Goal: Navigation & Orientation: Find specific page/section

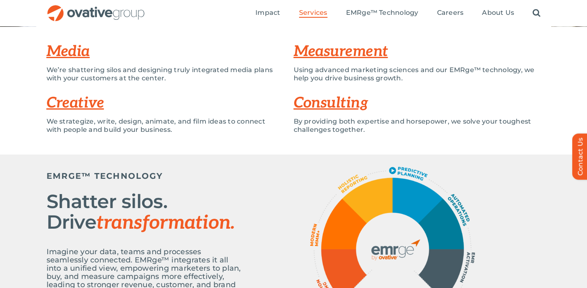
scroll to position [189, 0]
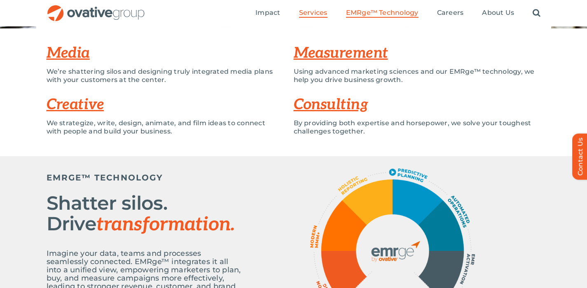
click at [400, 9] on span "EMRge™ Technology" at bounding box center [382, 13] width 72 height 8
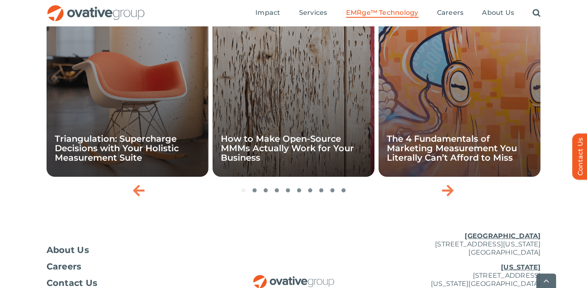
scroll to position [2849, 0]
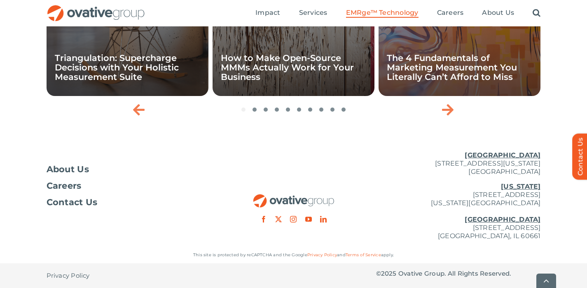
click at [315, 7] on ul "Impact Expert Insights Case Studies Awards & Press Services Media Measurement C…" at bounding box center [397, 13] width 285 height 26
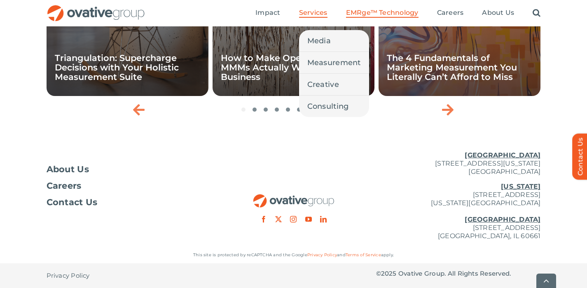
click at [313, 17] on link "Services" at bounding box center [313, 13] width 28 height 9
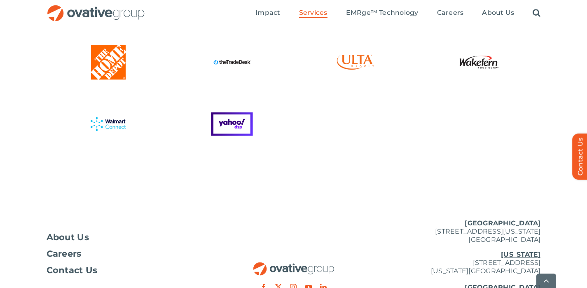
scroll to position [2323, 0]
